Goal: Transaction & Acquisition: Purchase product/service

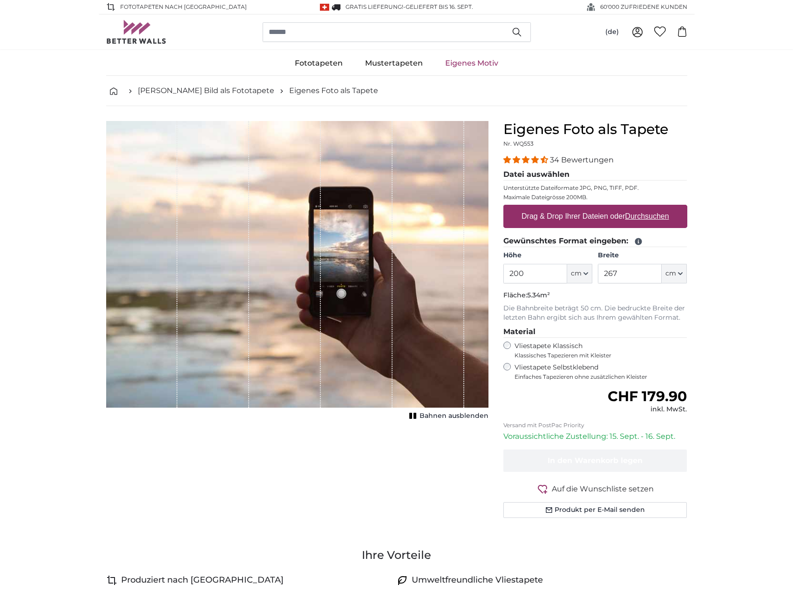
click at [527, 277] on input "200" at bounding box center [535, 274] width 64 height 20
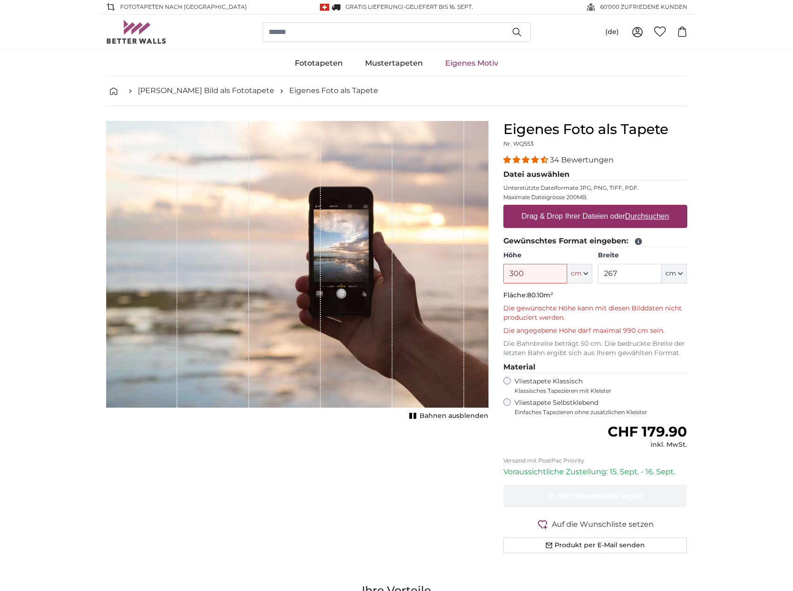
type input "300"
click at [630, 274] on input "267" at bounding box center [630, 274] width 64 height 20
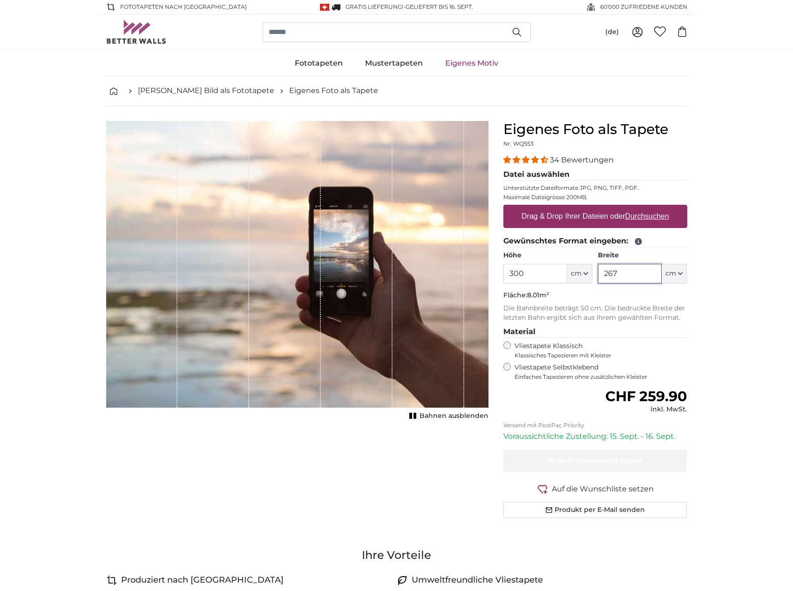
click at [630, 274] on input "267" at bounding box center [630, 274] width 64 height 20
type input "500"
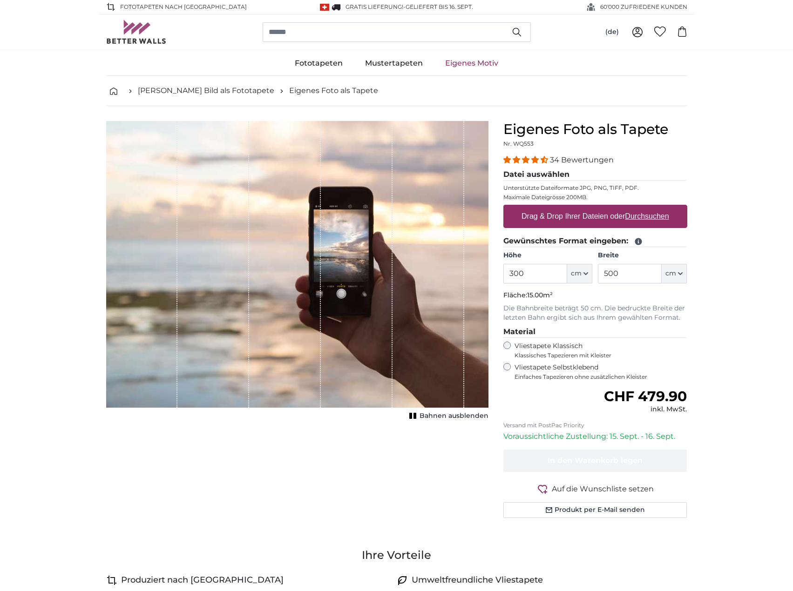
click at [534, 367] on label "Vliestapete Selbstklebend Einfaches Tapezieren ohne zusätzlichen Kleister" at bounding box center [600, 372] width 173 height 18
click at [538, 345] on label "Vliestapete Klassisch Klassisches Tapezieren mit Kleister" at bounding box center [596, 351] width 165 height 18
click at [526, 366] on label "Vliestapete Selbstklebend Einfaches Tapezieren ohne zusätzlichen Kleister" at bounding box center [600, 372] width 173 height 18
click at [529, 158] on span "4.32 stars" at bounding box center [526, 159] width 9 height 7
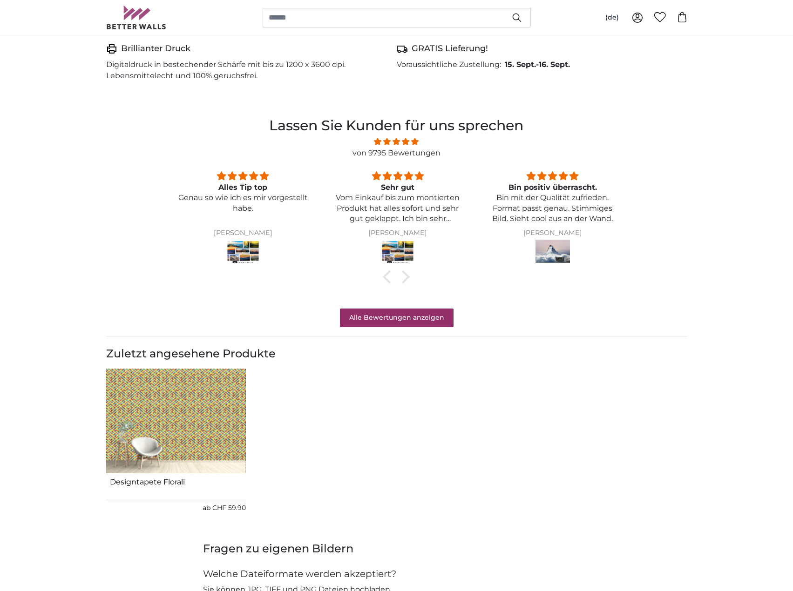
scroll to position [632, 0]
click at [402, 311] on link "Alle Bewertungen anzeigen" at bounding box center [397, 318] width 114 height 19
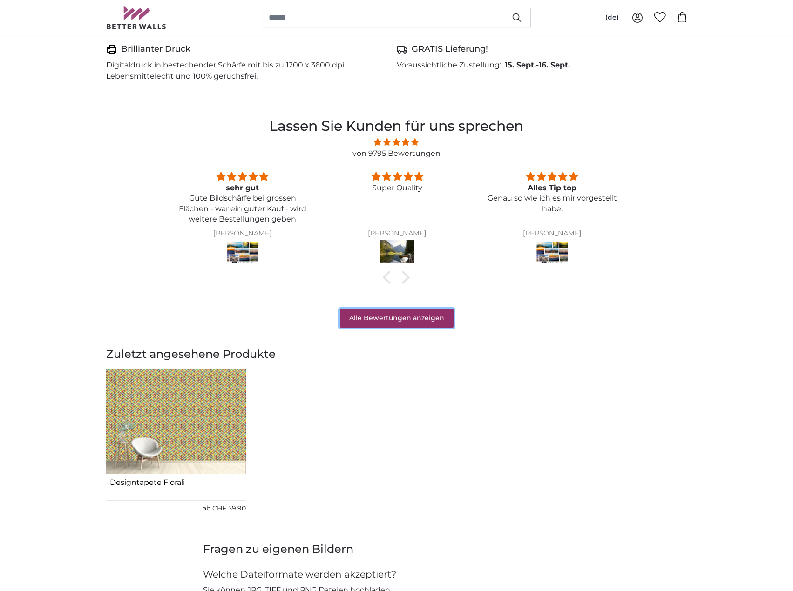
scroll to position [2241, 0]
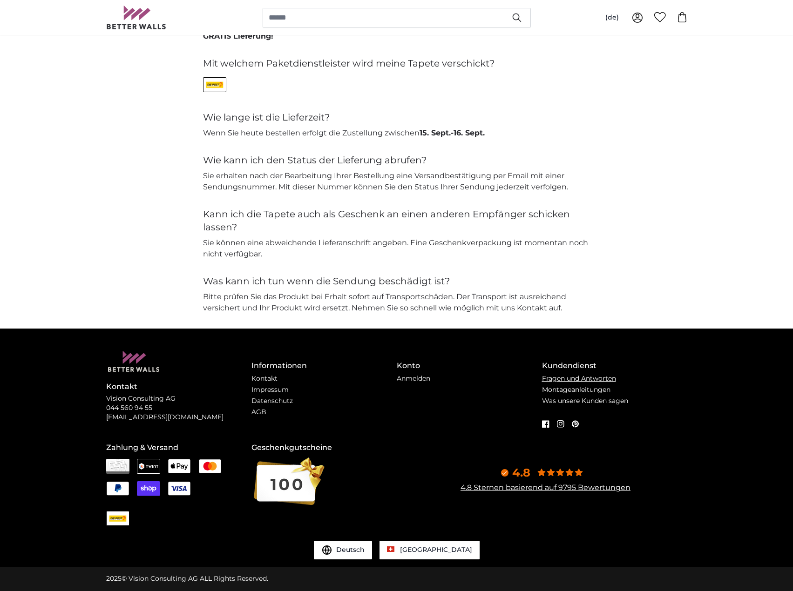
click at [562, 376] on link "Fragen und Antworten" at bounding box center [579, 378] width 74 height 8
